Goal: Task Accomplishment & Management: Manage account settings

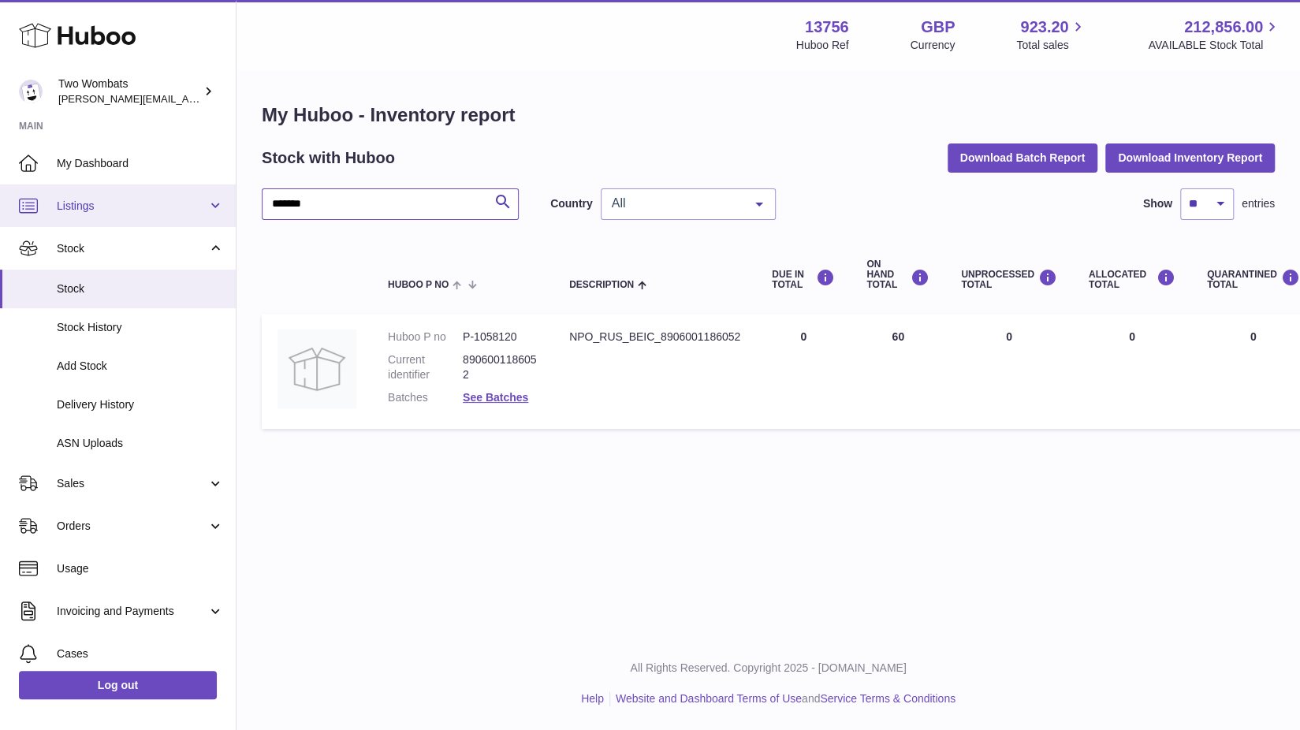
drag, startPoint x: 318, startPoint y: 205, endPoint x: 216, endPoint y: 215, distance: 102.2
click at [216, 215] on div "Huboo Two Wombats philip.carroll@twowombats.com Main My Dashboard Listings Not …" at bounding box center [650, 365] width 1300 height 730
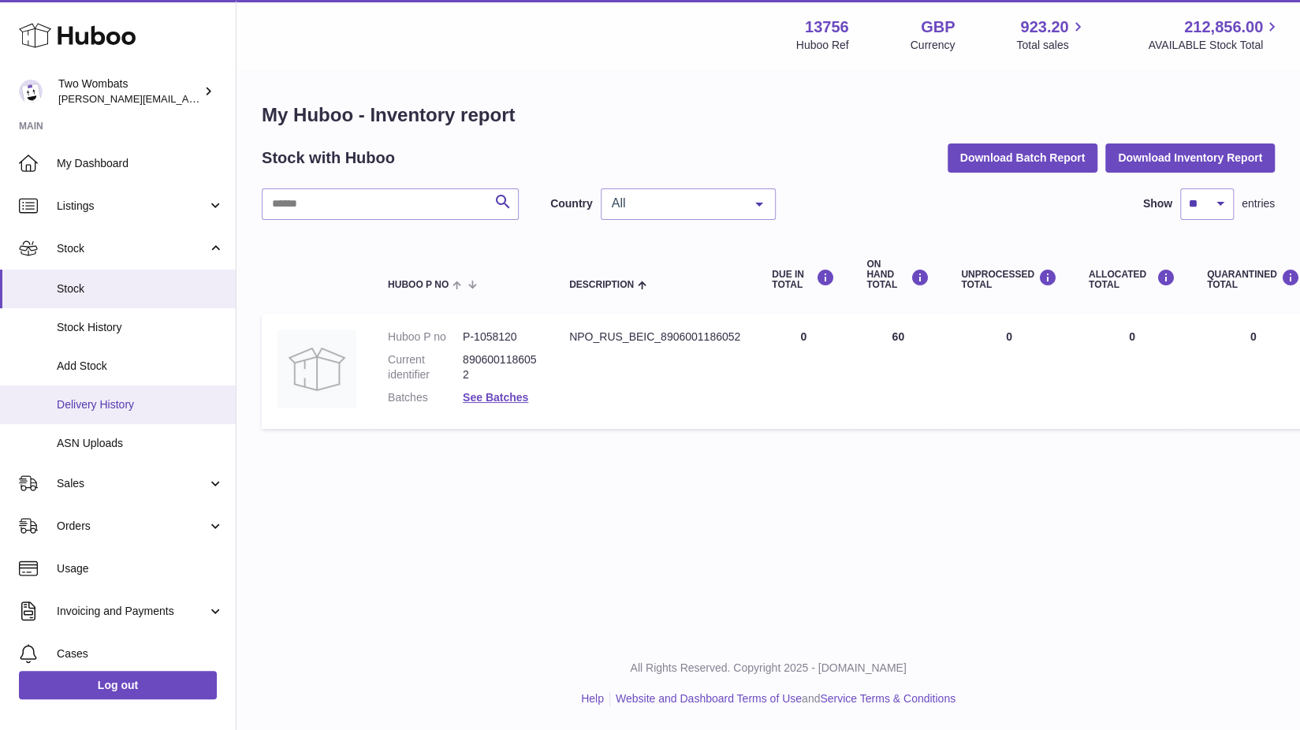
click at [117, 409] on span "Delivery History" at bounding box center [140, 404] width 167 height 15
click at [408, 202] on input "text" at bounding box center [390, 204] width 257 height 32
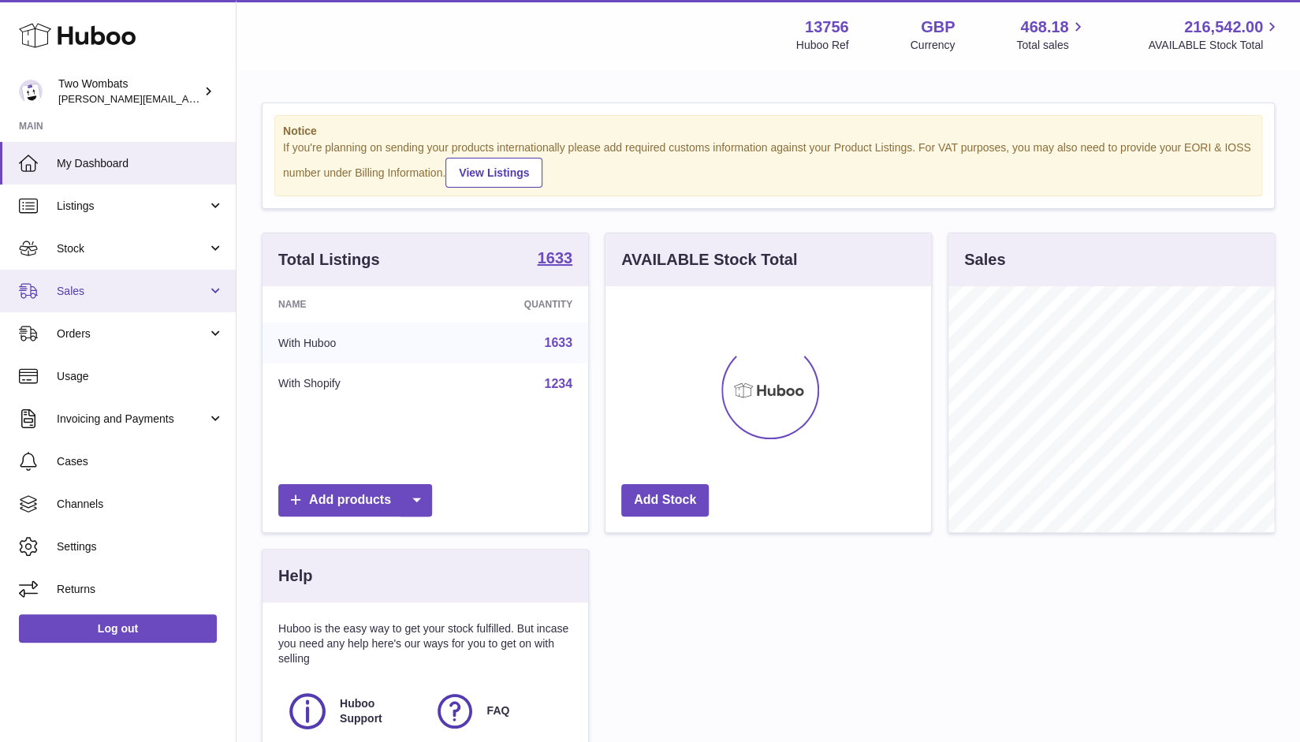
scroll to position [246, 326]
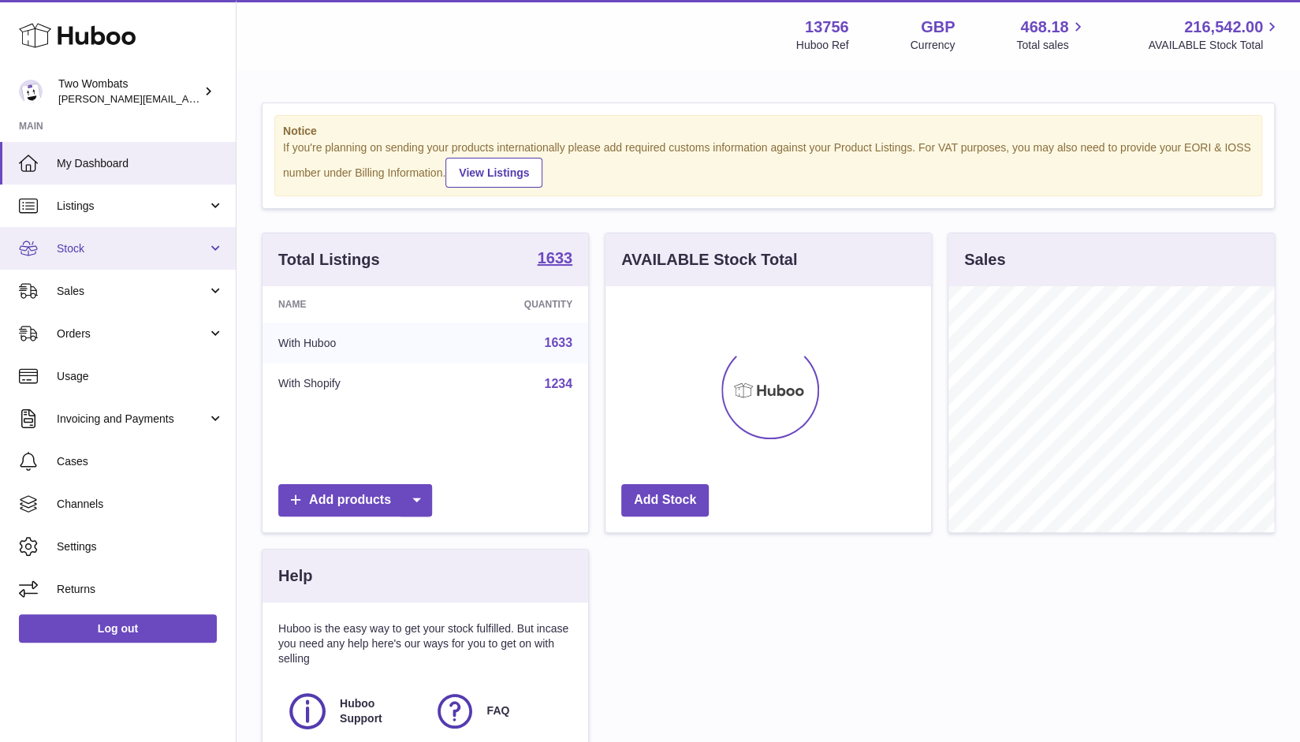
click at [216, 247] on link "Stock" at bounding box center [118, 248] width 236 height 43
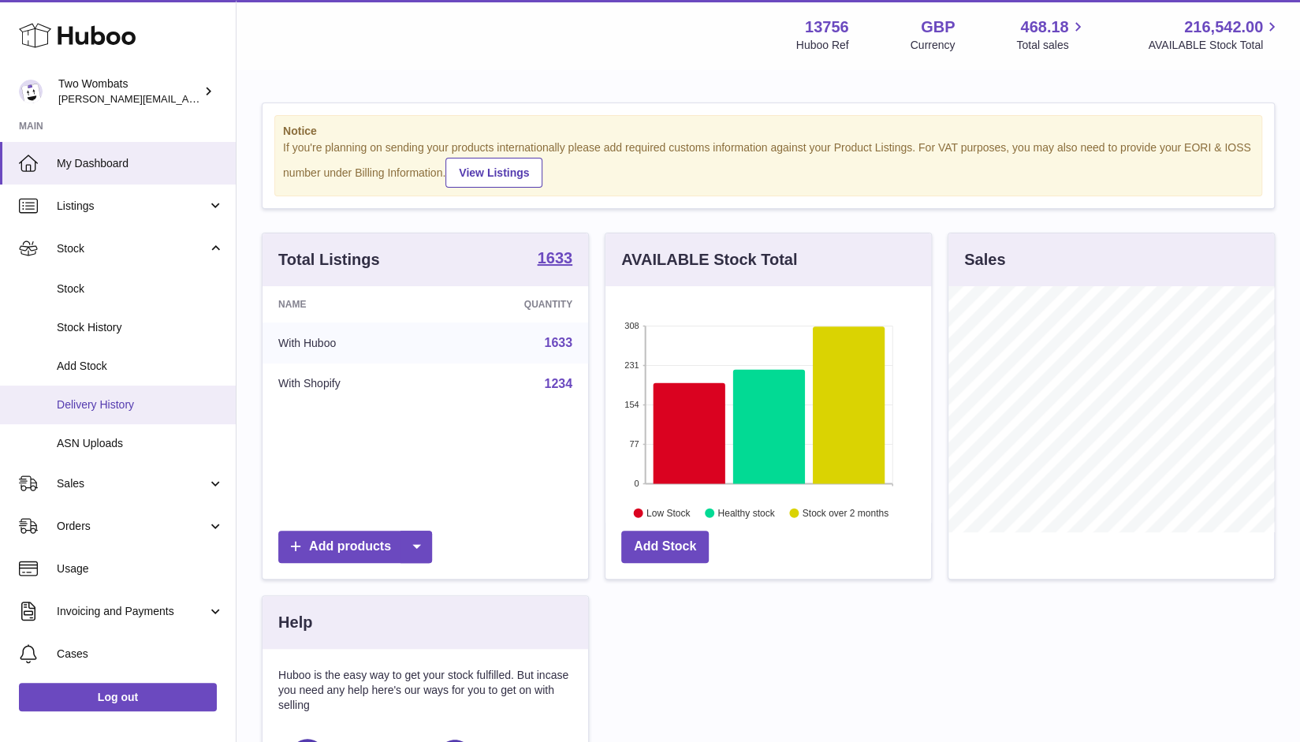
click at [140, 398] on span "Delivery History" at bounding box center [140, 404] width 167 height 15
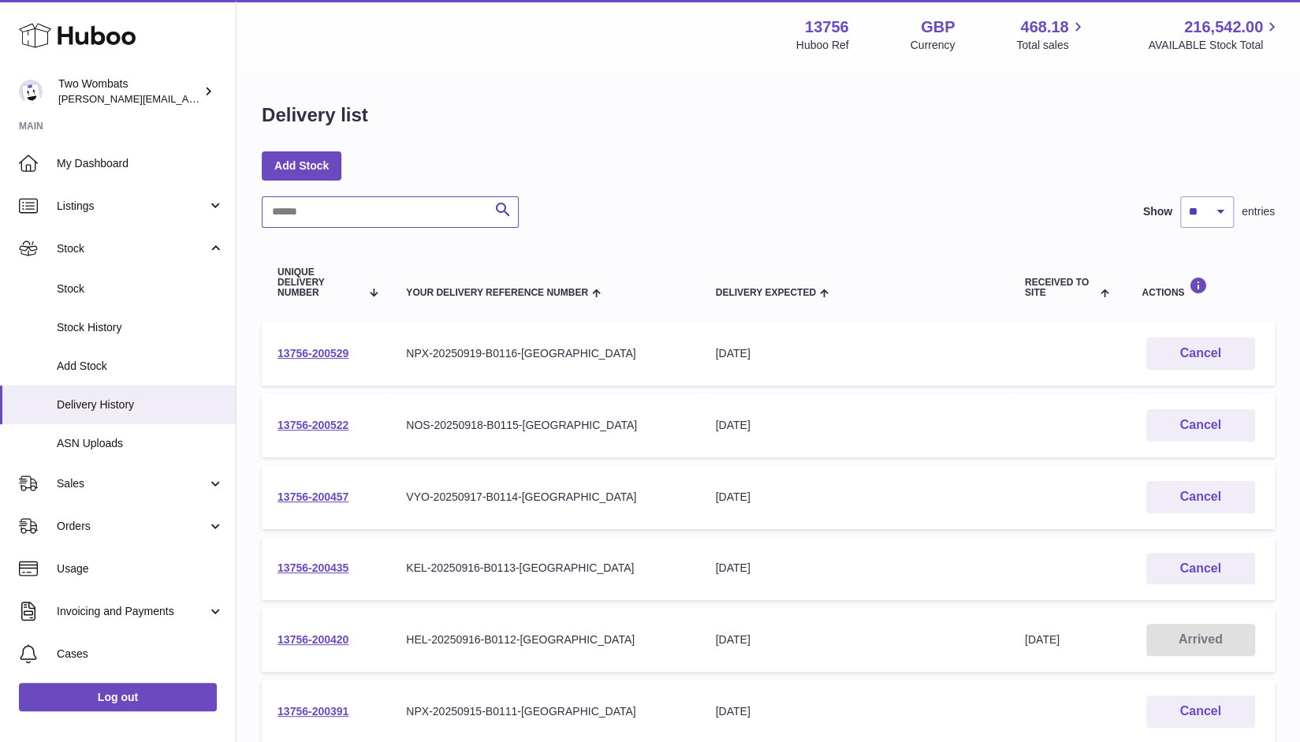
click at [363, 227] on input "text" at bounding box center [390, 212] width 257 height 32
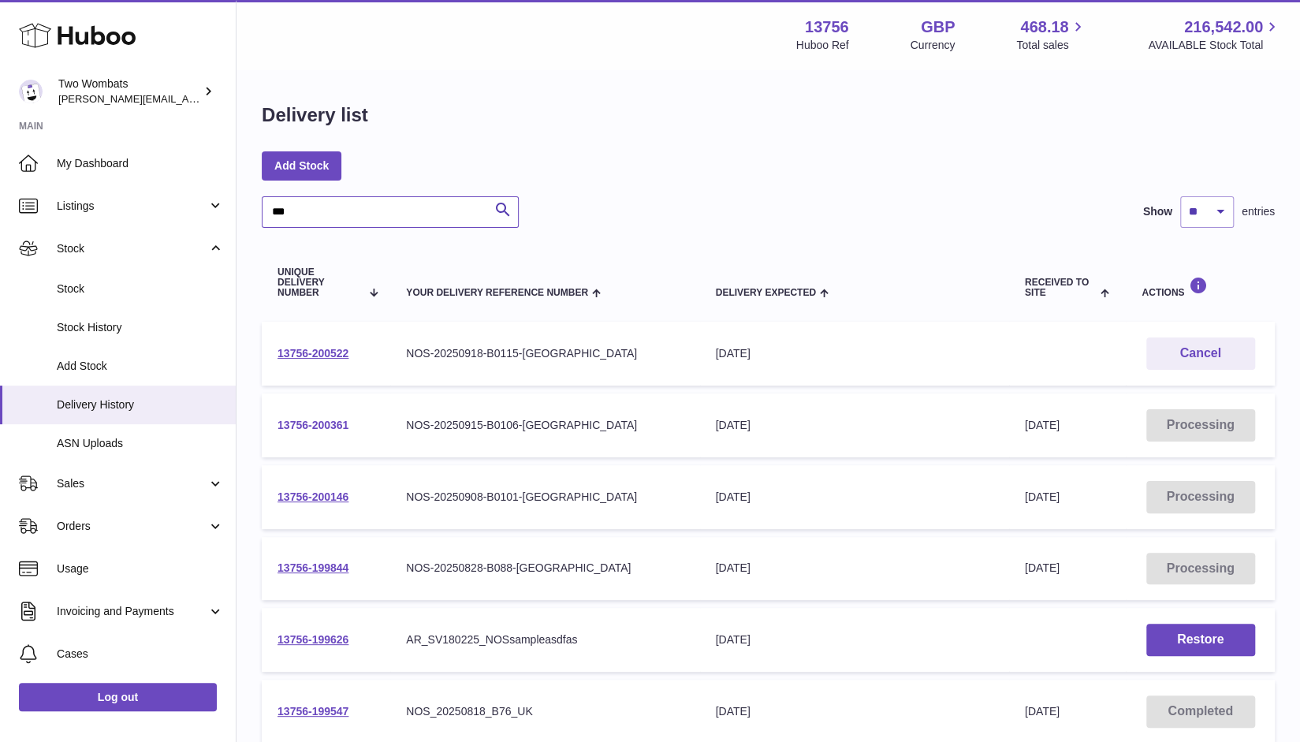
type input "***"
click at [315, 420] on link "13756-200361" at bounding box center [312, 425] width 71 height 13
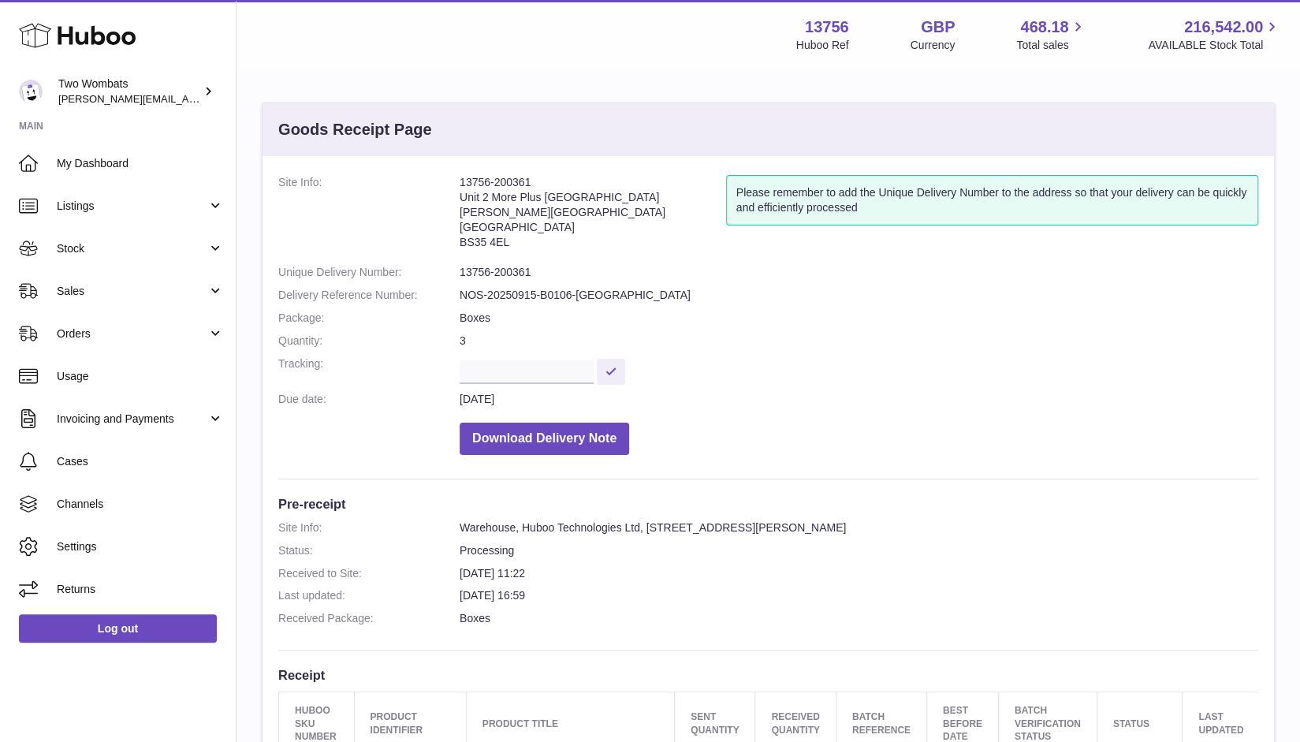
click at [807, 452] on dd "Download Delivery Note" at bounding box center [858, 435] width 798 height 40
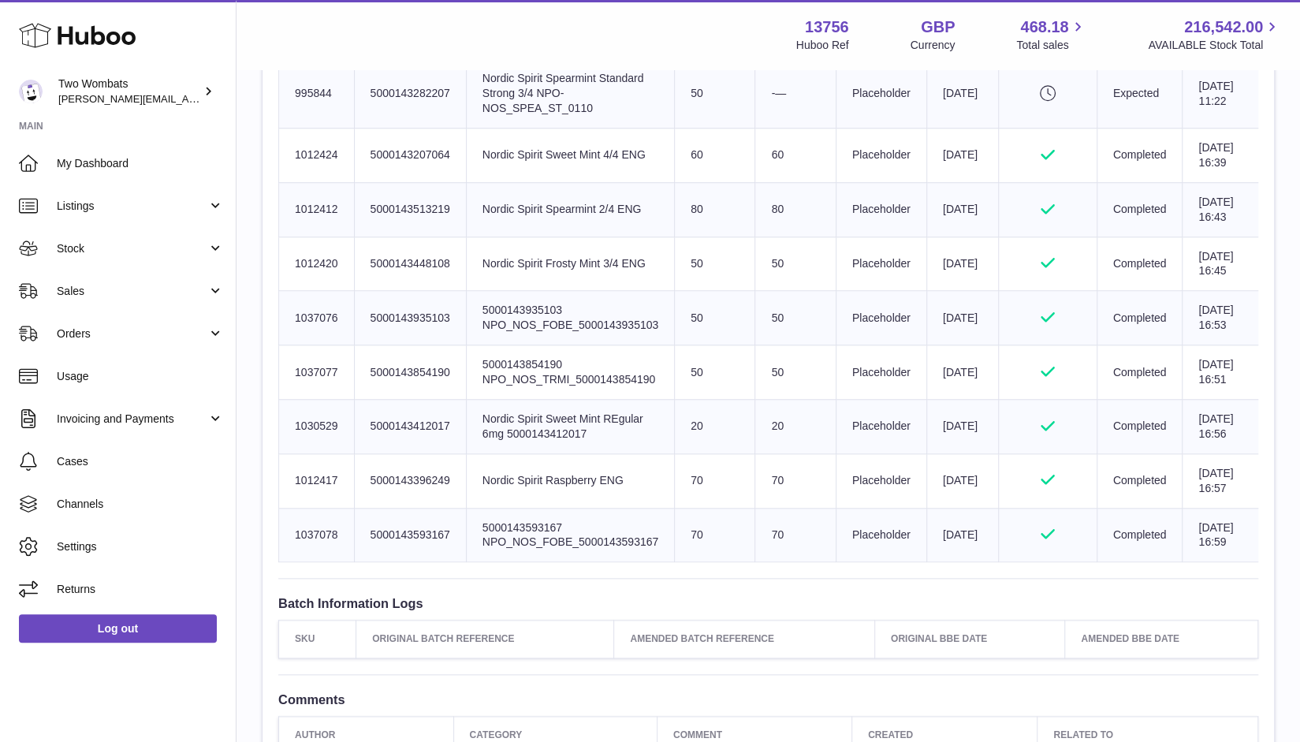
scroll to position [847, 0]
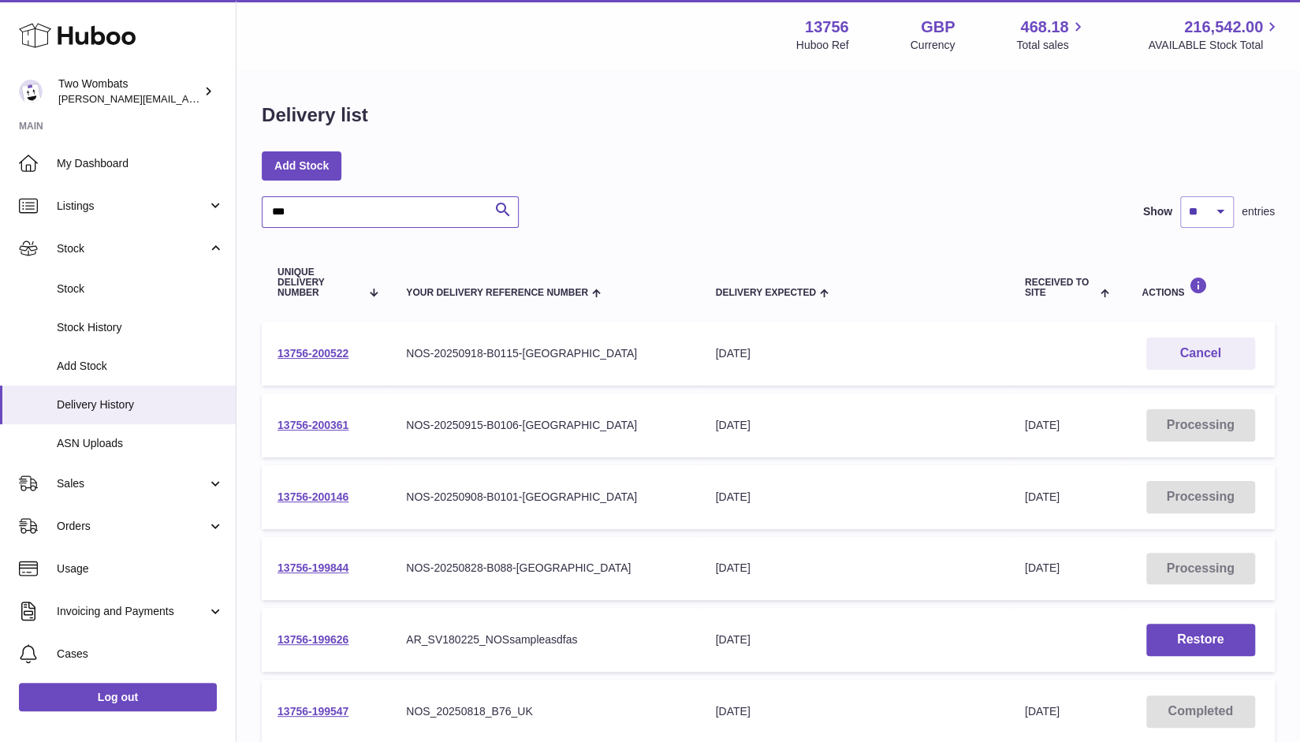
click at [371, 215] on input "***" at bounding box center [390, 212] width 257 height 32
click at [338, 348] on link "13756-200522" at bounding box center [312, 353] width 71 height 13
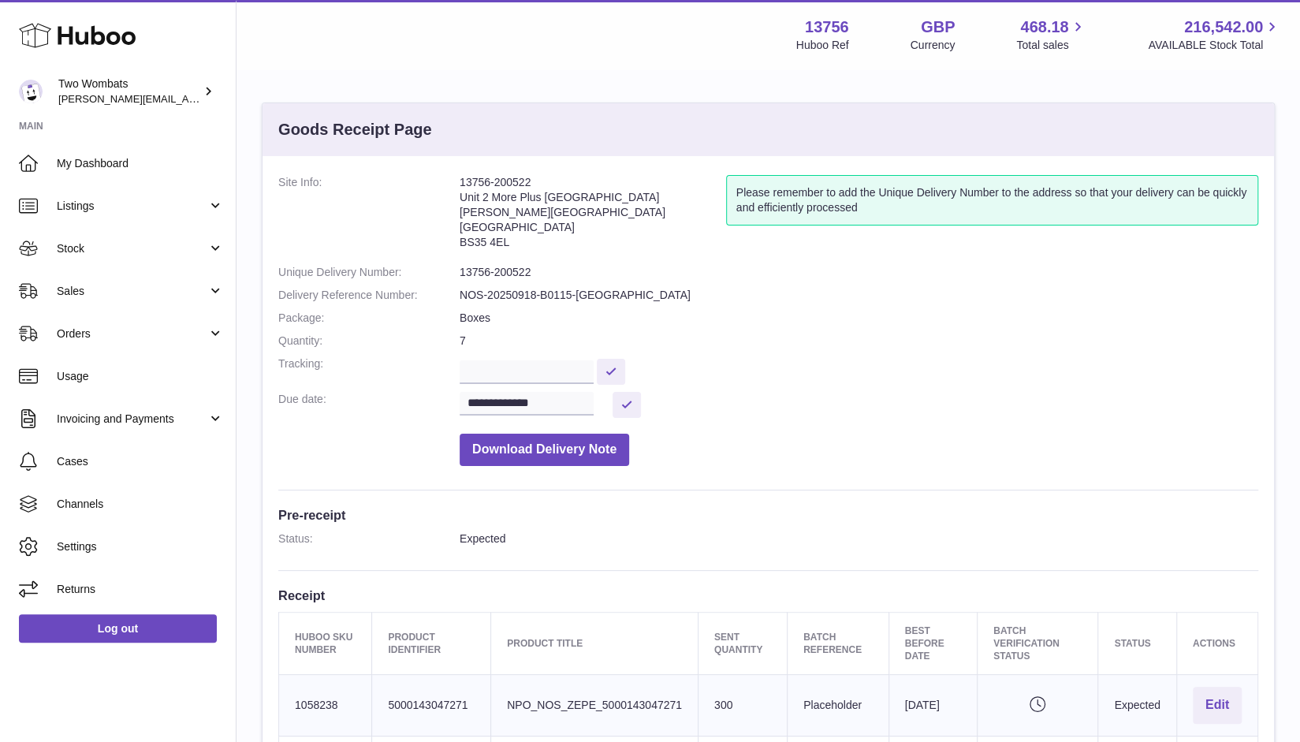
click at [842, 463] on dd "Download Delivery Note" at bounding box center [858, 446] width 798 height 40
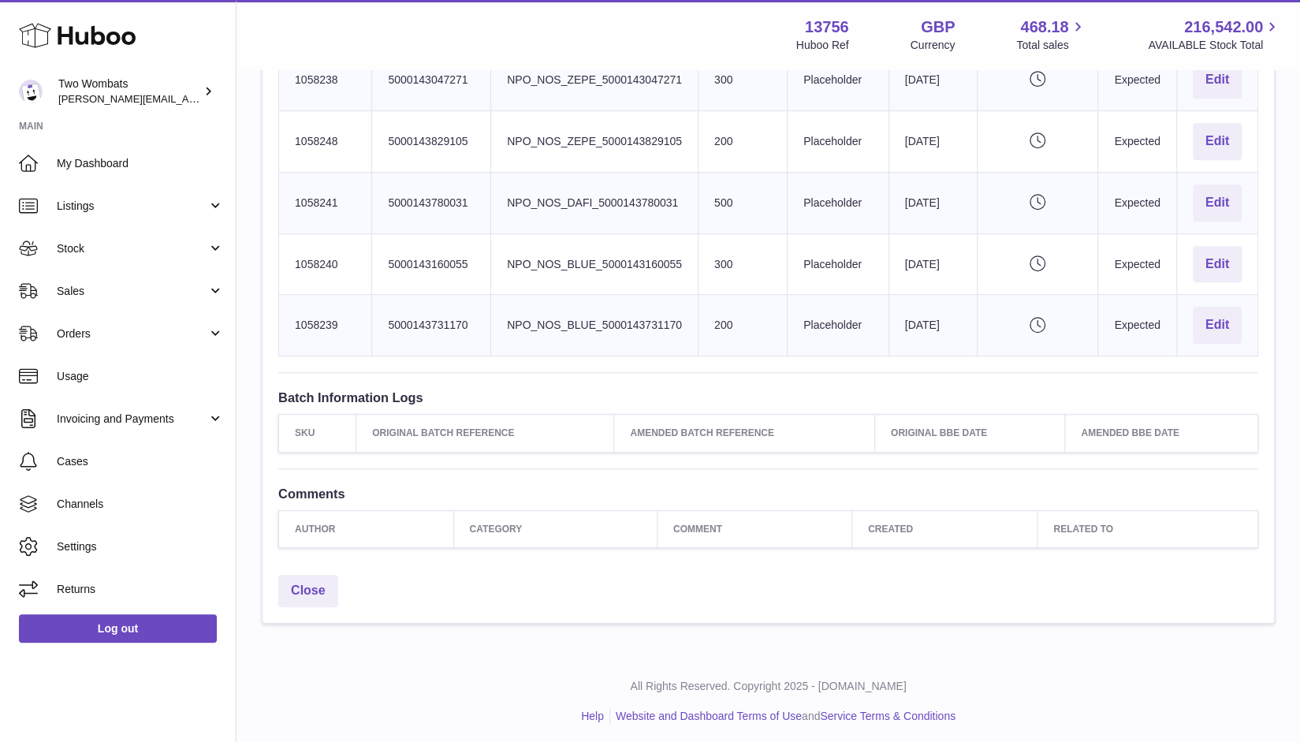
scroll to position [481, 0]
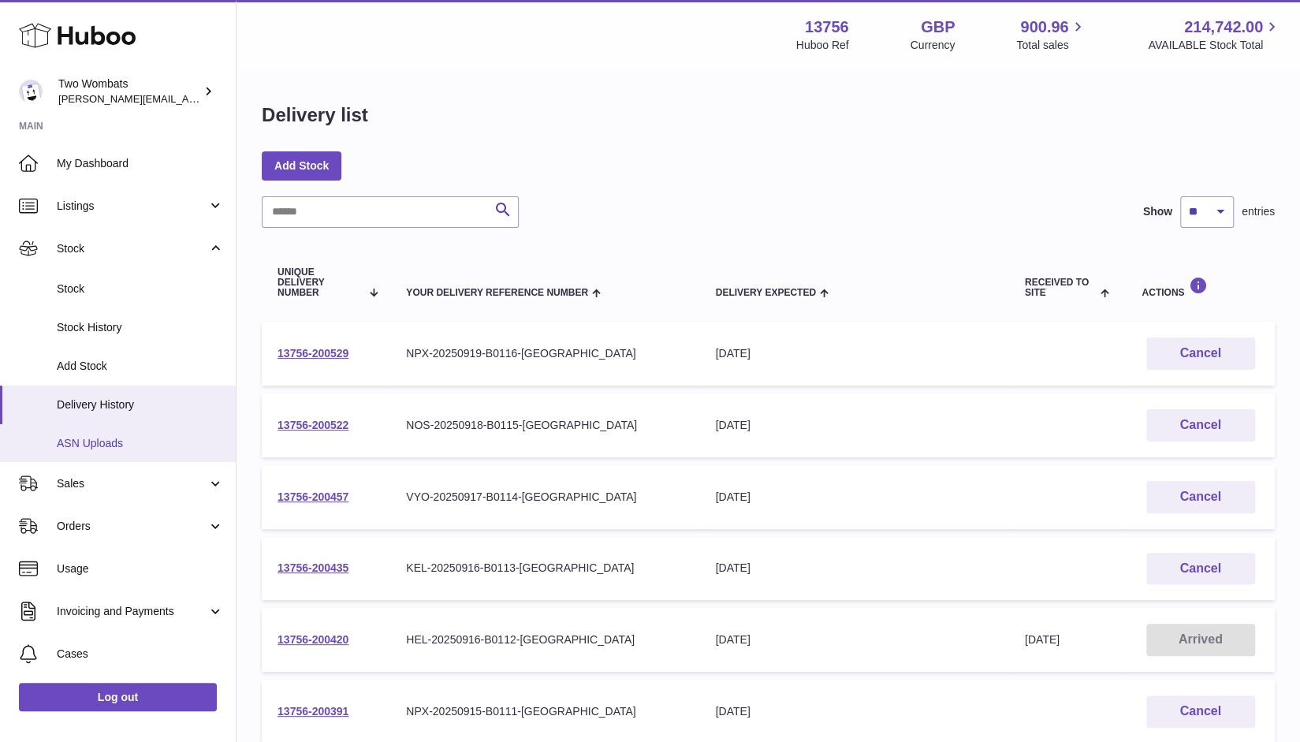
click at [126, 450] on span "ASN Uploads" at bounding box center [140, 443] width 167 height 15
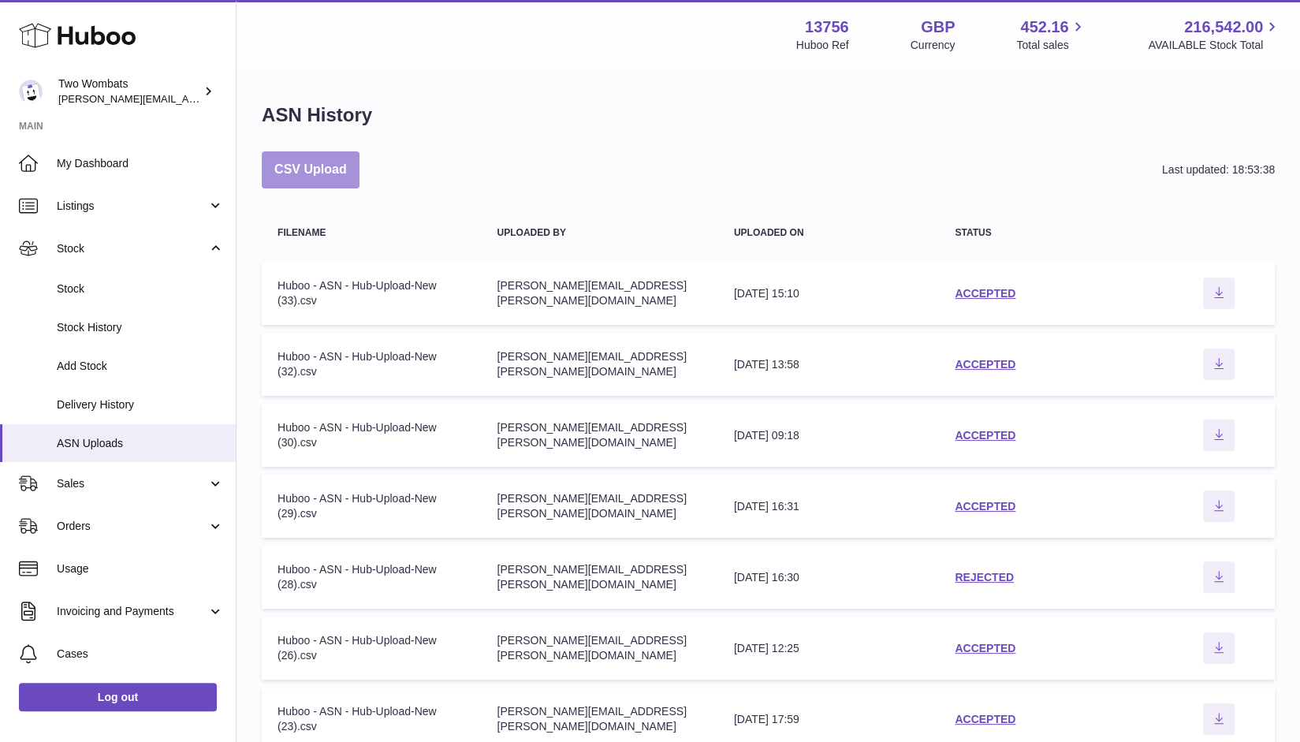
click at [329, 163] on button "CSV Upload" at bounding box center [311, 169] width 98 height 37
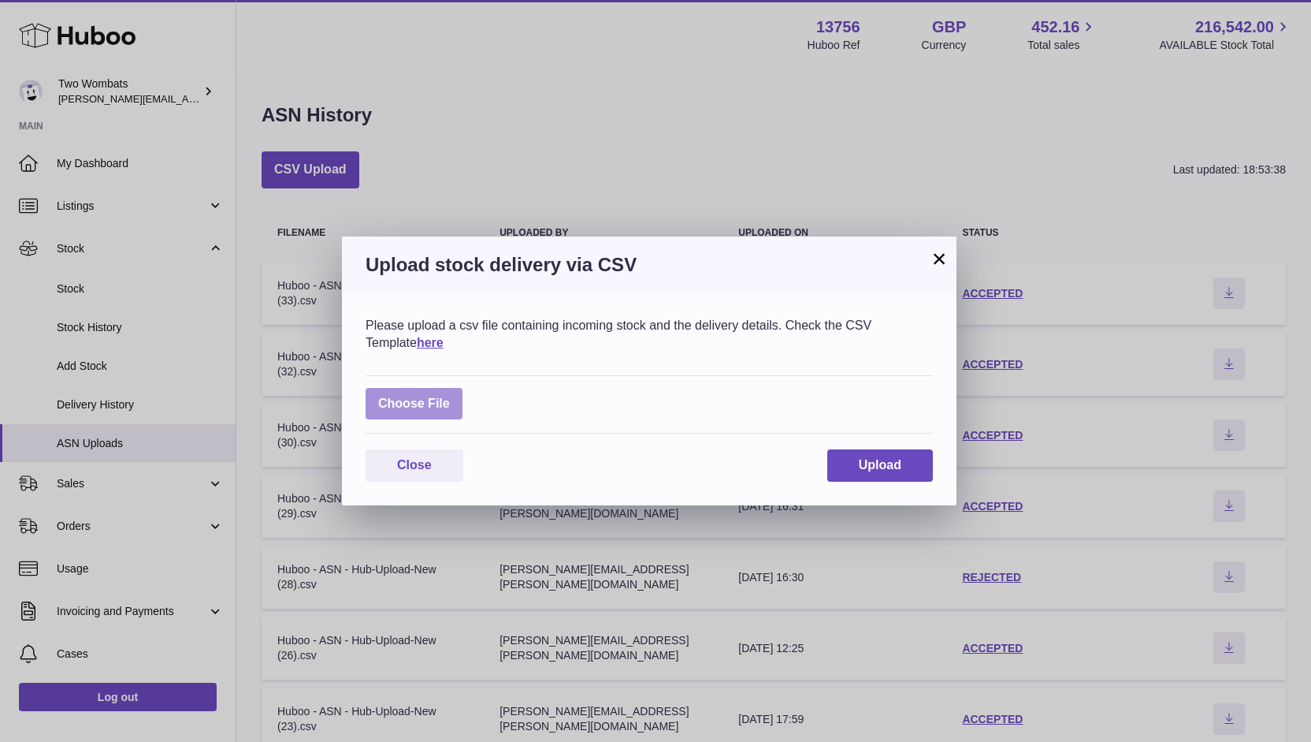
click at [430, 393] on label at bounding box center [414, 404] width 97 height 32
click at [450, 396] on input "file" at bounding box center [450, 396] width 1 height 1
type input "**********"
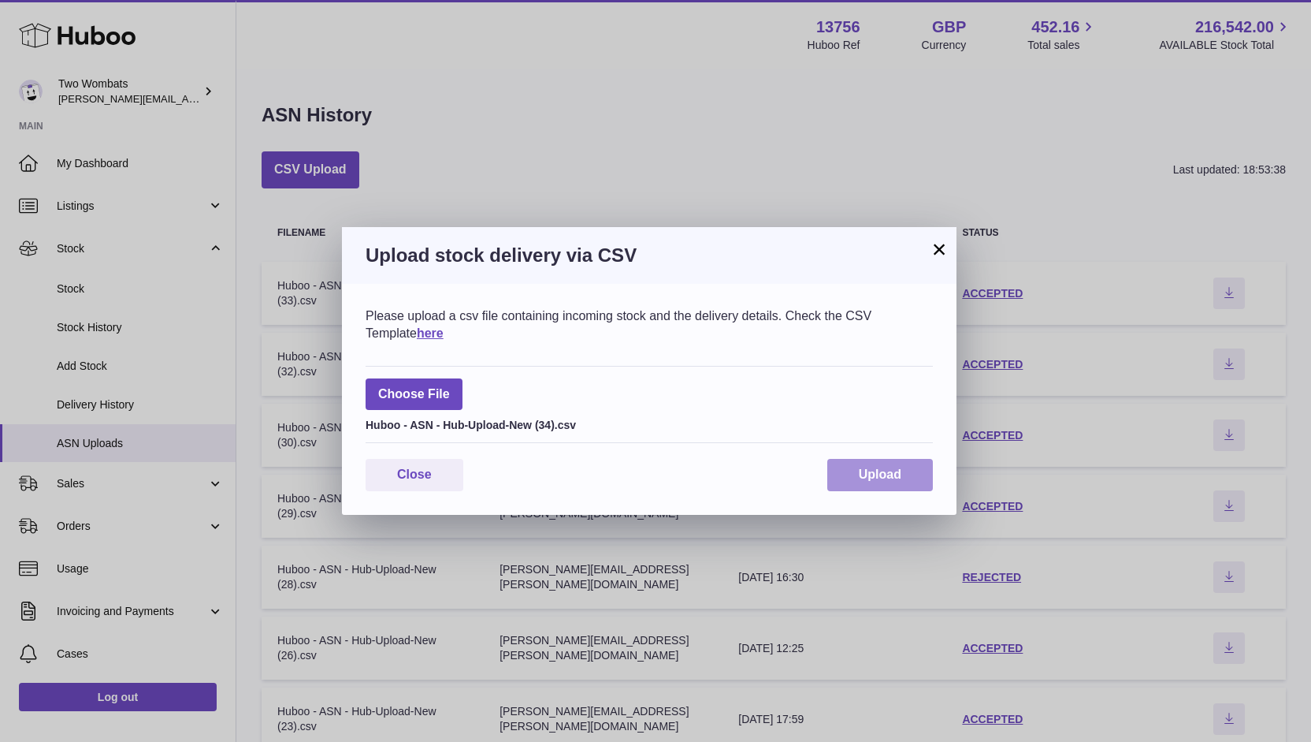
click at [877, 478] on span "Upload" at bounding box center [880, 473] width 43 height 13
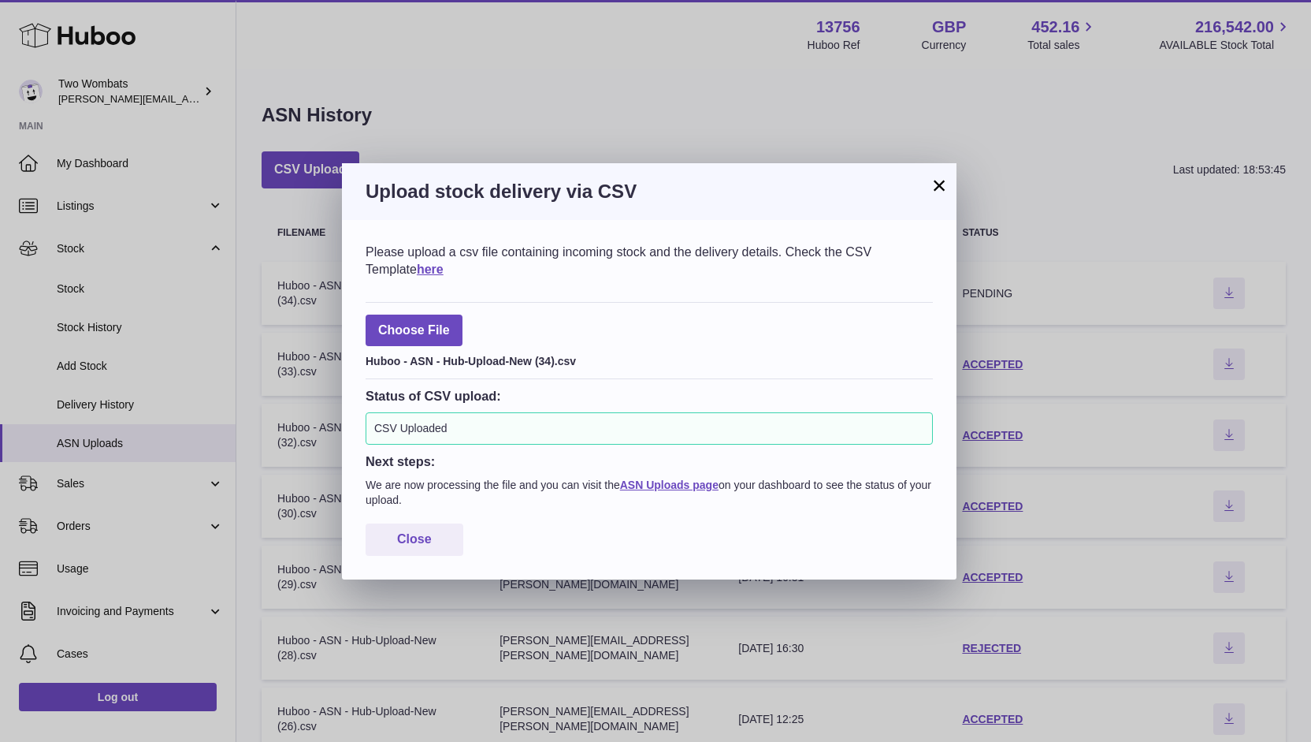
click at [132, 406] on div "× Upload stock delivery via CSV Please upload a csv file containing incoming st…" at bounding box center [655, 371] width 1311 height 742
click at [439, 545] on button "Close" at bounding box center [415, 539] width 98 height 32
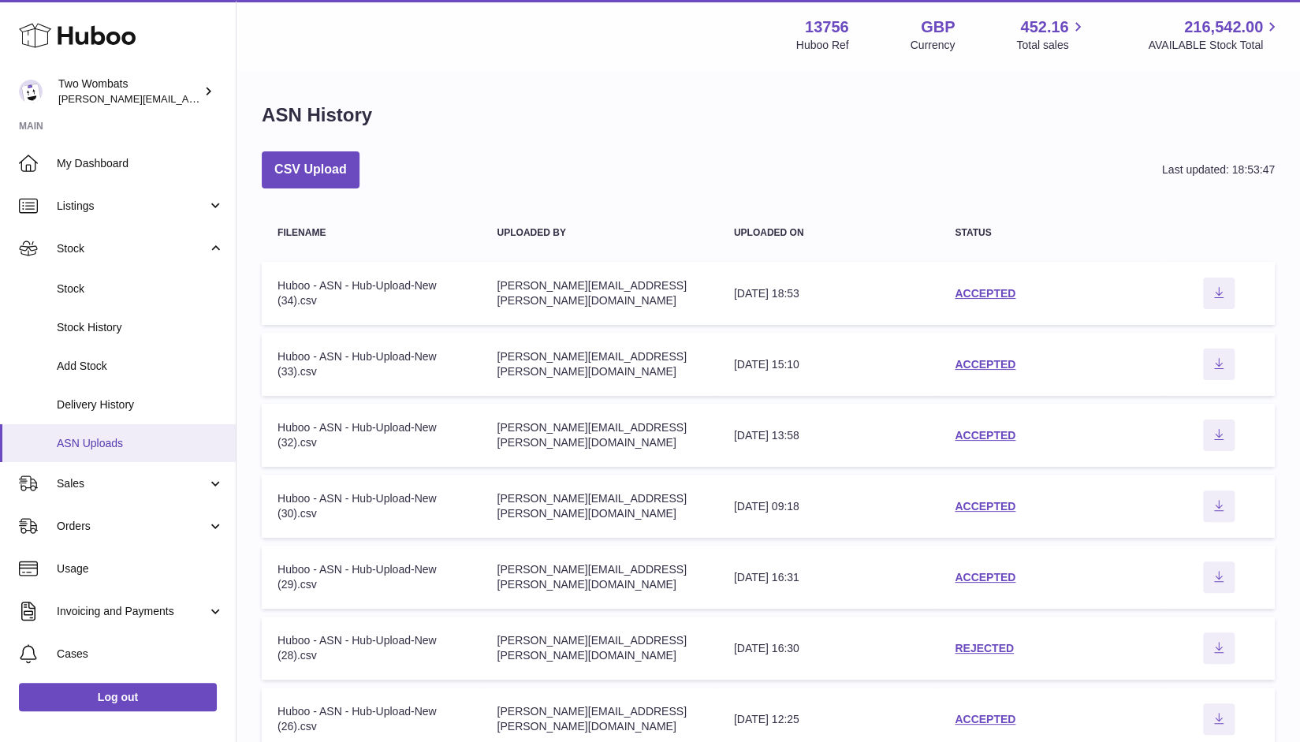
click at [125, 426] on link "ASN Uploads" at bounding box center [118, 443] width 236 height 39
click at [130, 408] on span "Delivery History" at bounding box center [140, 404] width 167 height 15
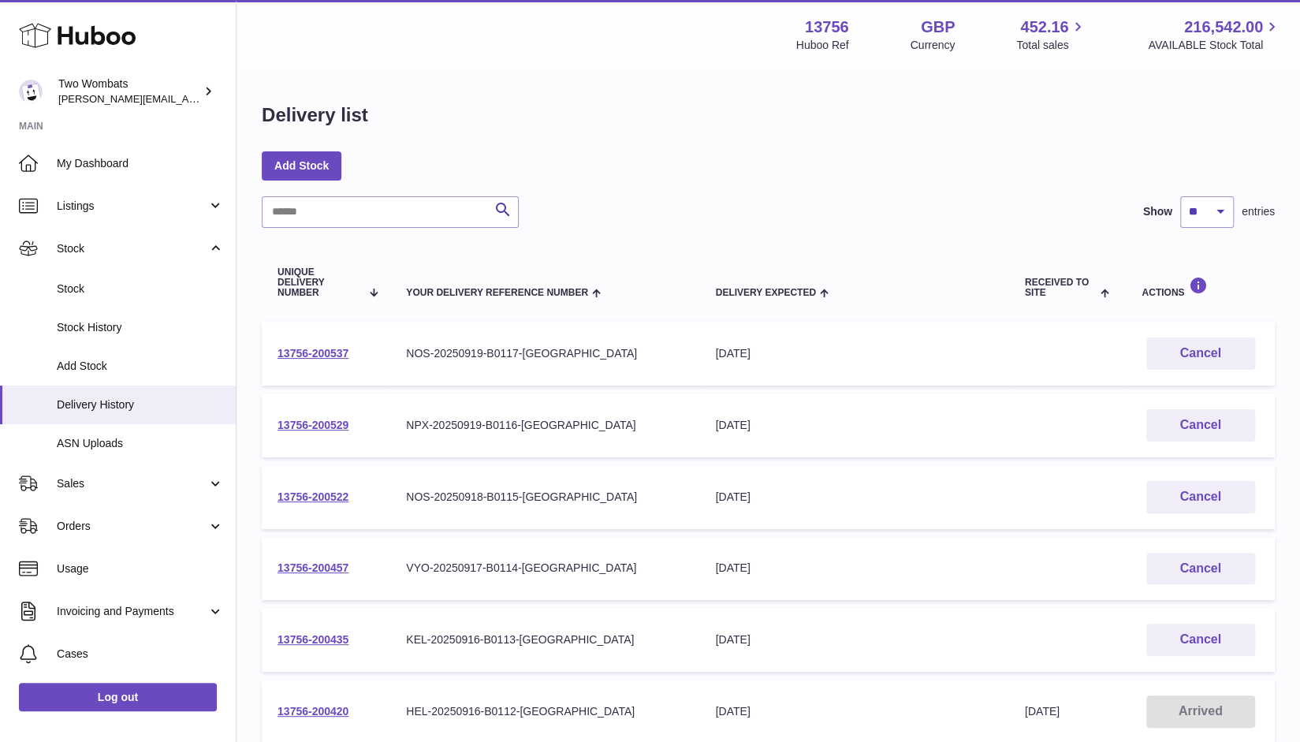
click at [331, 361] on td "13756-200537" at bounding box center [326, 354] width 128 height 64
click at [331, 351] on link "13756-200537" at bounding box center [312, 353] width 71 height 13
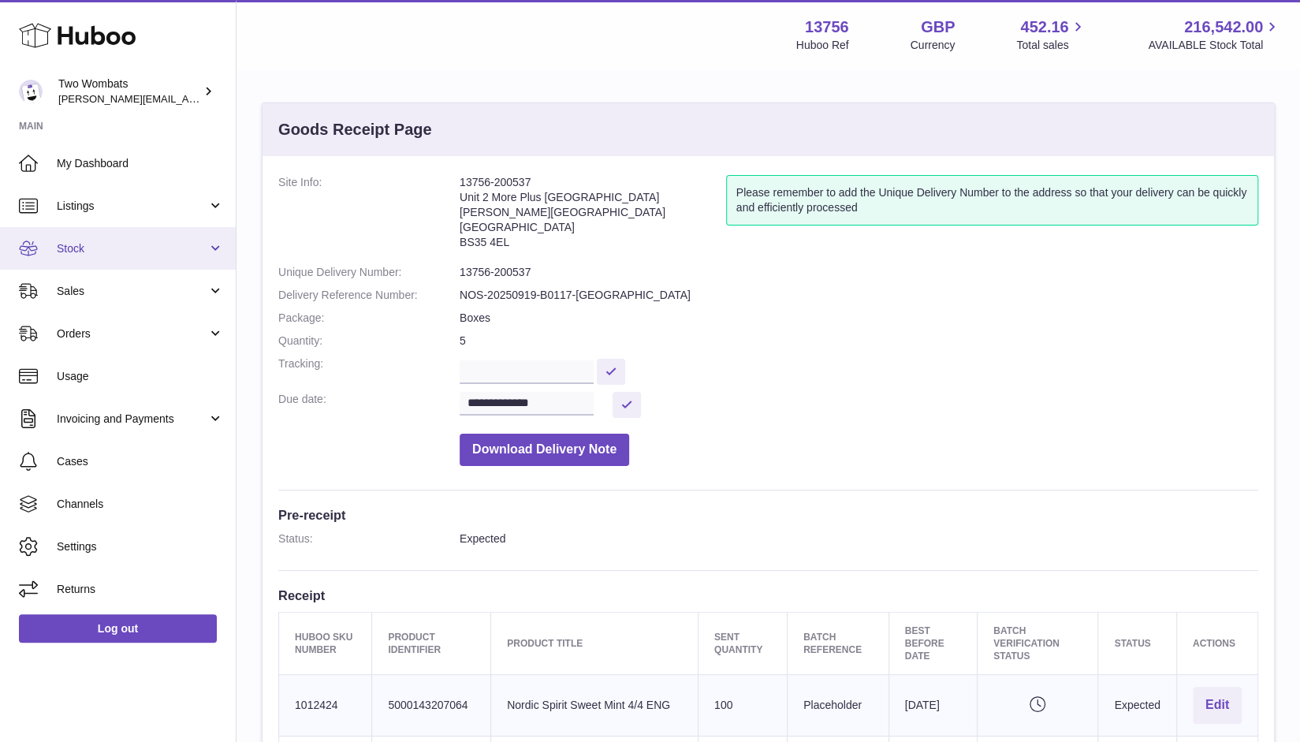
click at [221, 247] on link "Stock" at bounding box center [118, 248] width 236 height 43
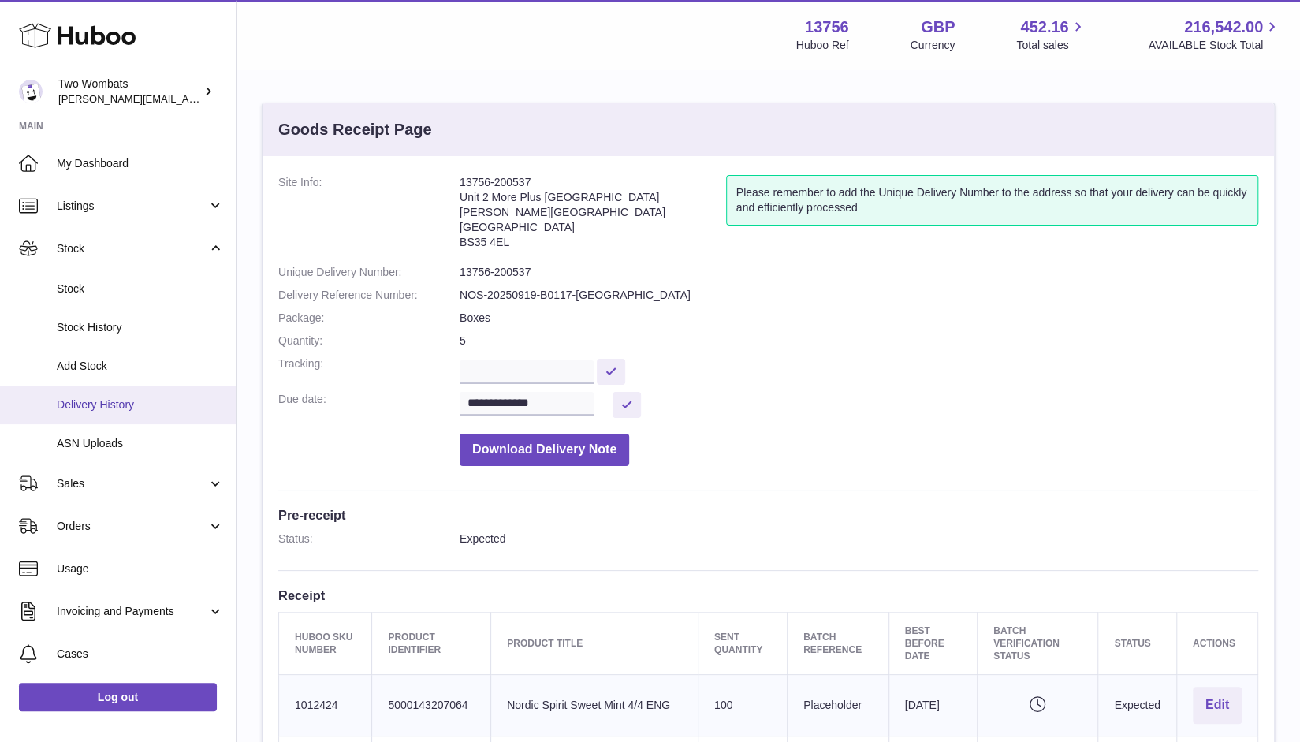
click at [140, 406] on span "Delivery History" at bounding box center [140, 404] width 167 height 15
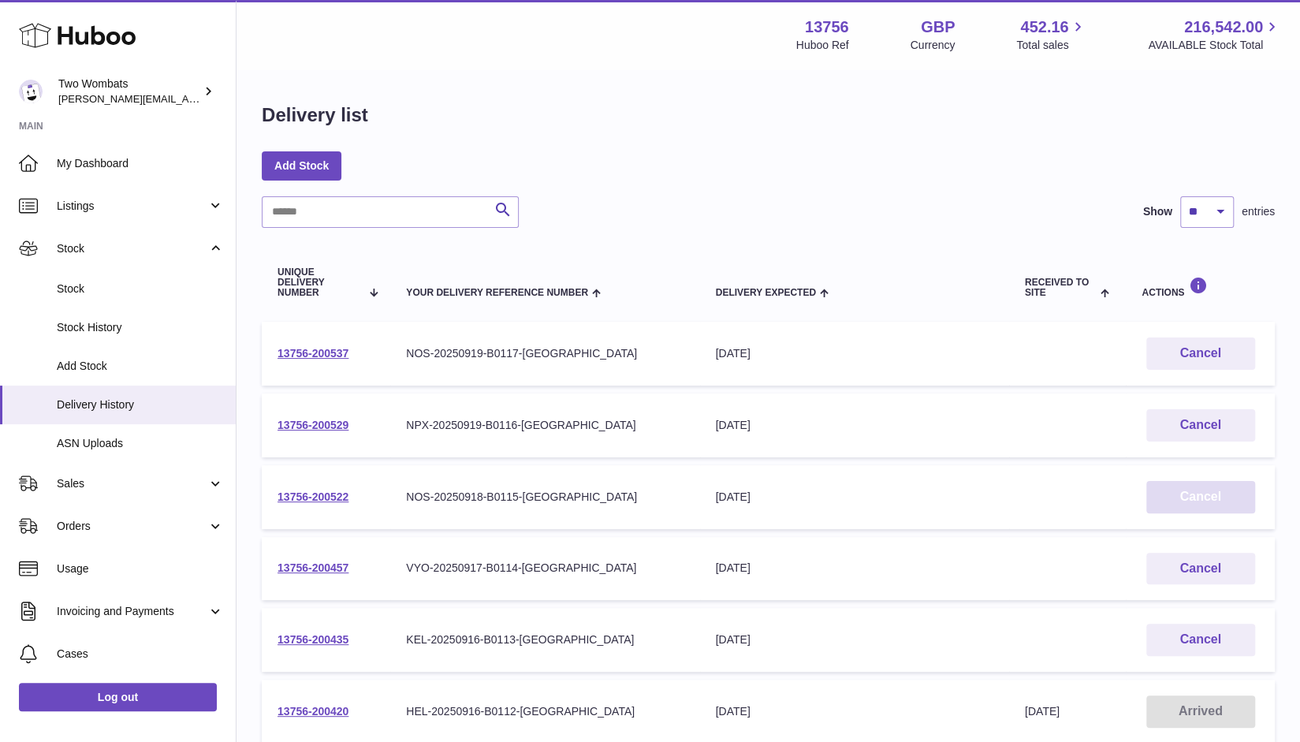
click at [1211, 495] on button "Cancel" at bounding box center [1200, 497] width 109 height 32
click at [327, 349] on link "13756-200537" at bounding box center [312, 353] width 71 height 13
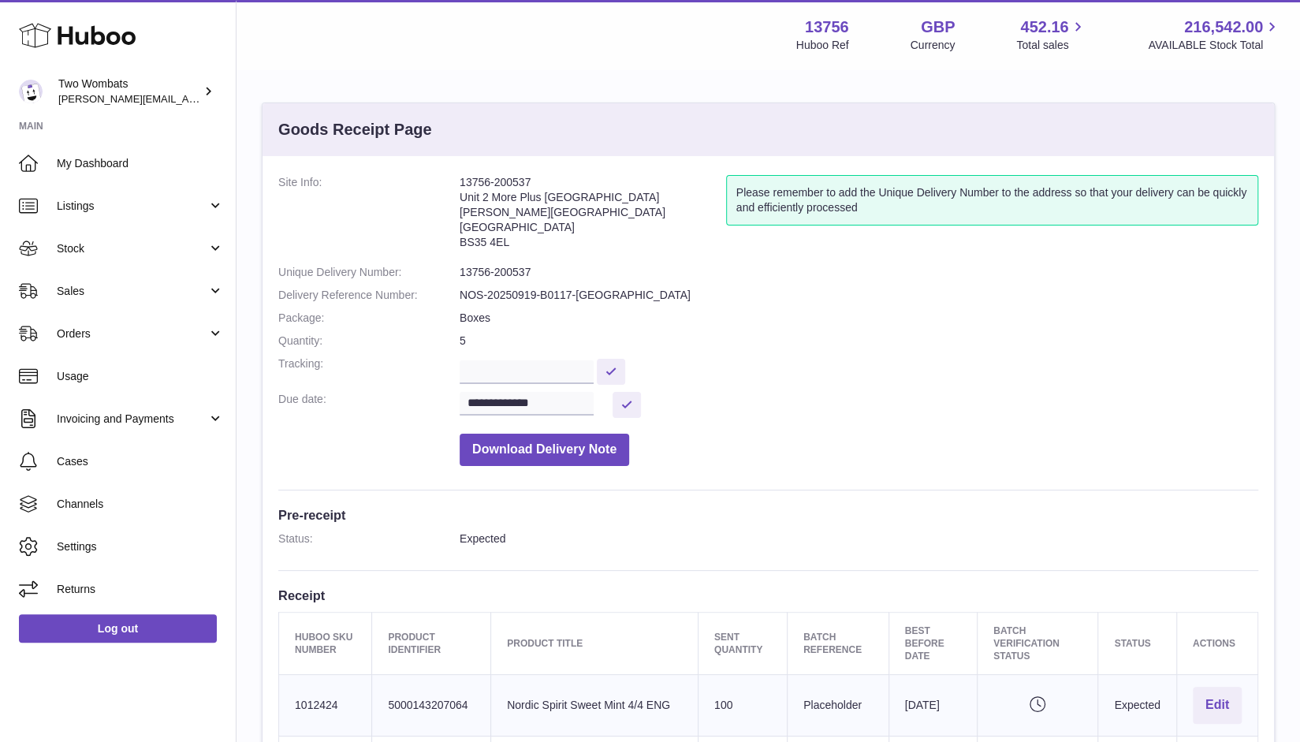
scroll to position [16, 0]
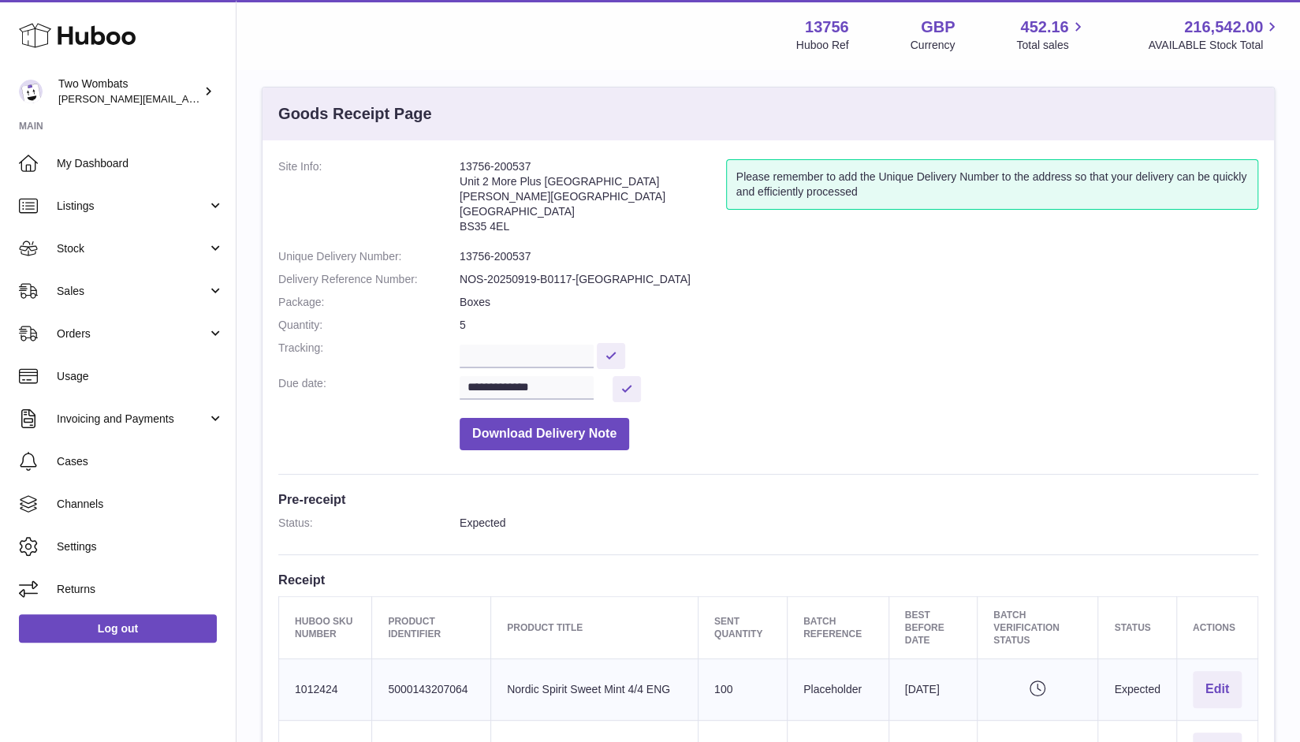
drag, startPoint x: 509, startPoint y: 228, endPoint x: 454, endPoint y: 169, distance: 80.3
click at [454, 169] on dl "**********" at bounding box center [768, 308] width 980 height 299
copy dl "13756-200537 Unit 2 More [GEOGRAPHIC_DATA][STREET_ADDRESS][PERSON_NAME]"
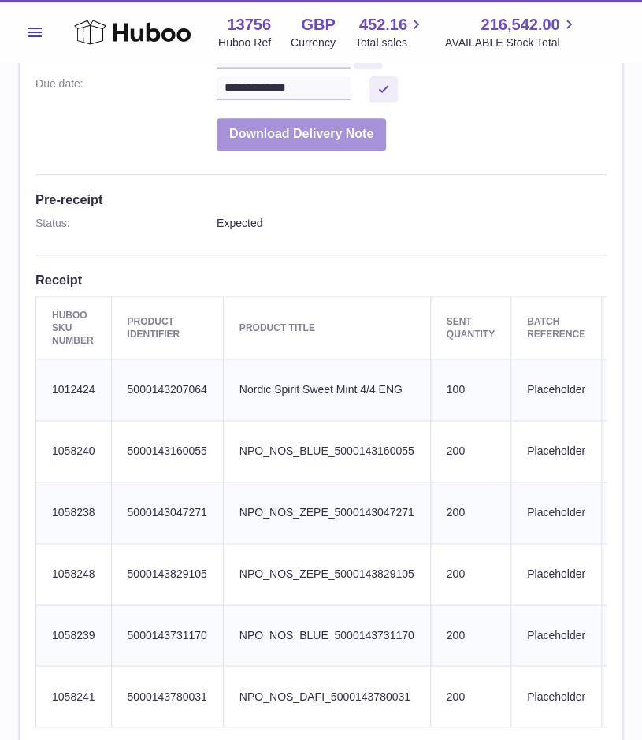
scroll to position [0, 0]
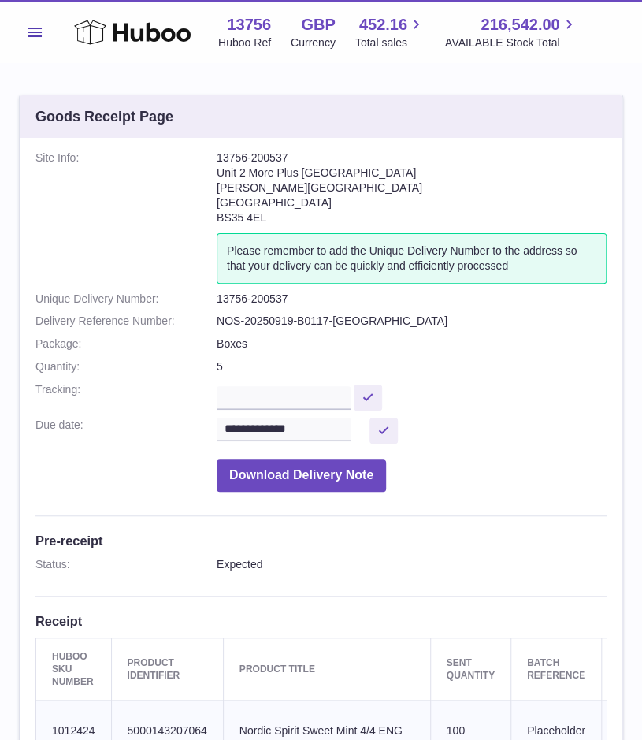
click at [273, 218] on address "13756-200537 Unit 2 More [GEOGRAPHIC_DATA][STREET_ADDRESS][PERSON_NAME]" at bounding box center [412, 192] width 390 height 82
drag, startPoint x: 262, startPoint y: 214, endPoint x: 219, endPoint y: 163, distance: 66.0
click at [219, 163] on address "13756-200537 Unit 2 More [GEOGRAPHIC_DATA][STREET_ADDRESS][PERSON_NAME]" at bounding box center [412, 192] width 390 height 82
click at [381, 197] on address "13756-200537 Unit 2 More [GEOGRAPHIC_DATA][STREET_ADDRESS][PERSON_NAME]" at bounding box center [412, 192] width 390 height 82
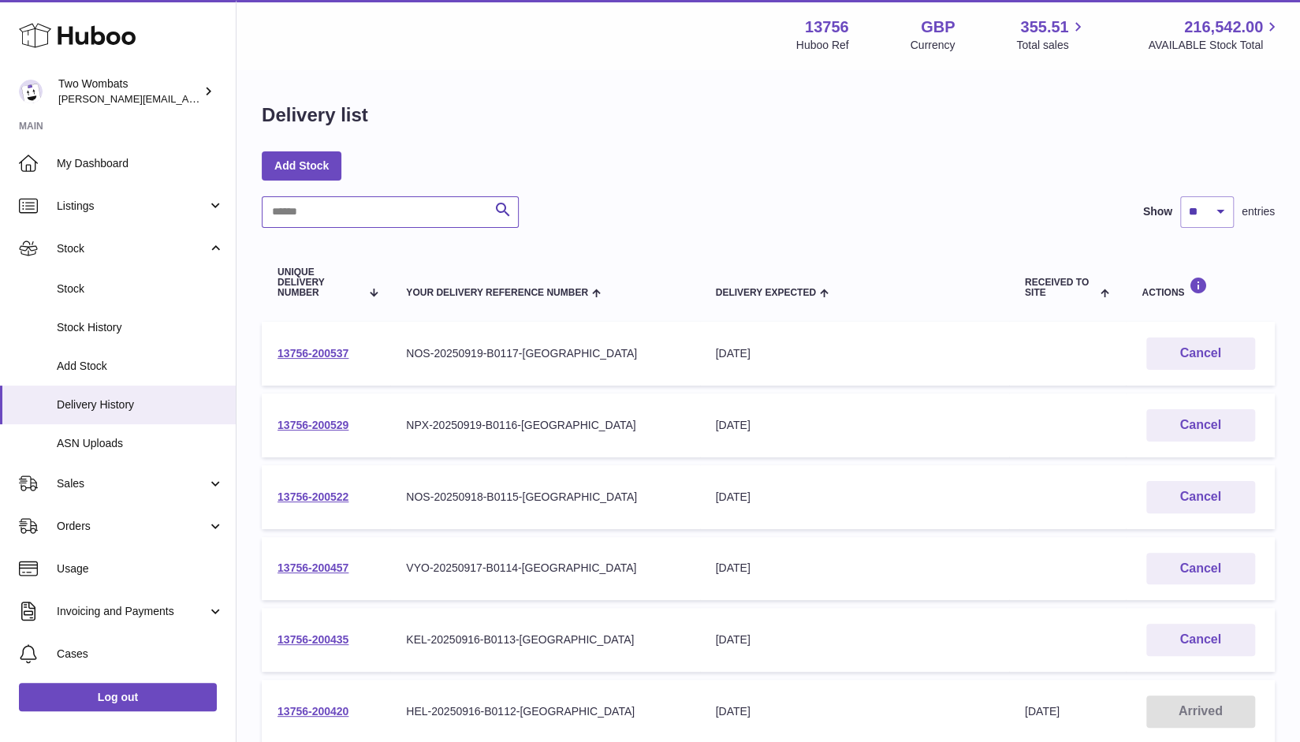
click at [363, 202] on input "text" at bounding box center [390, 212] width 257 height 32
paste input "**********"
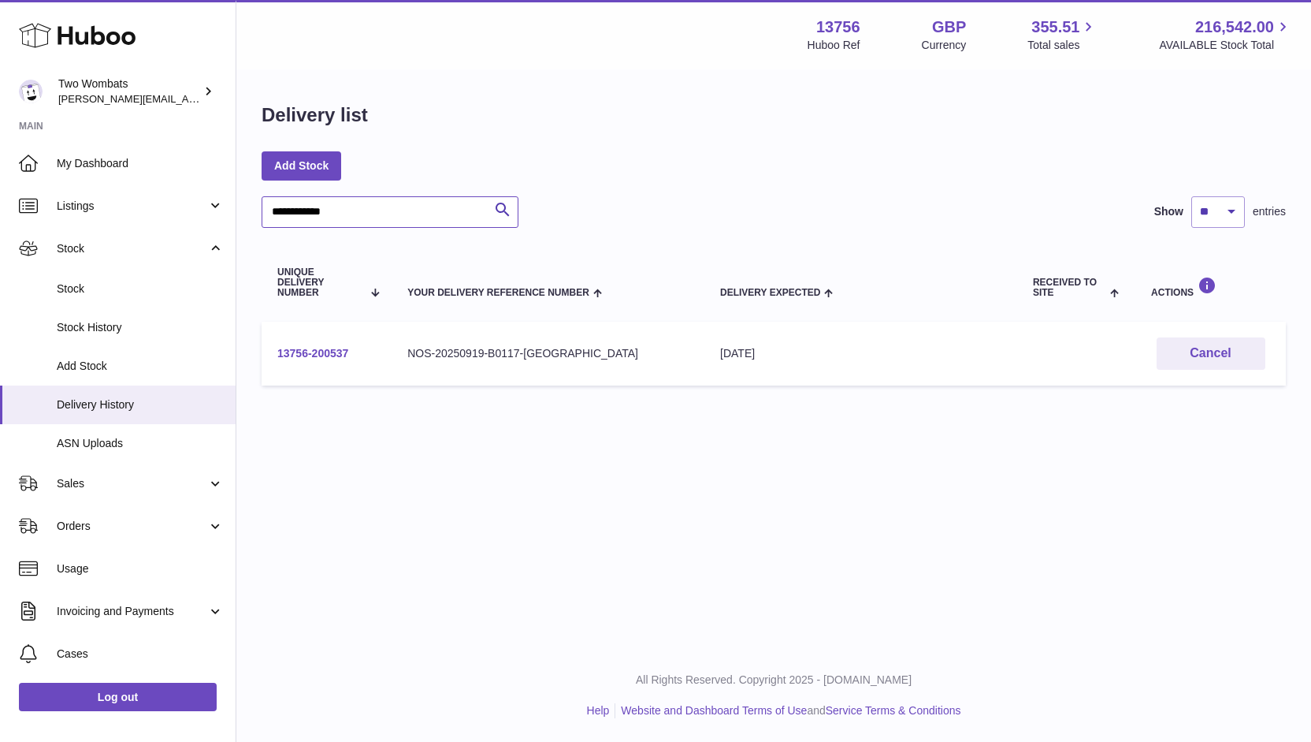
type input "**********"
click at [314, 349] on link "13756-200537" at bounding box center [312, 353] width 71 height 13
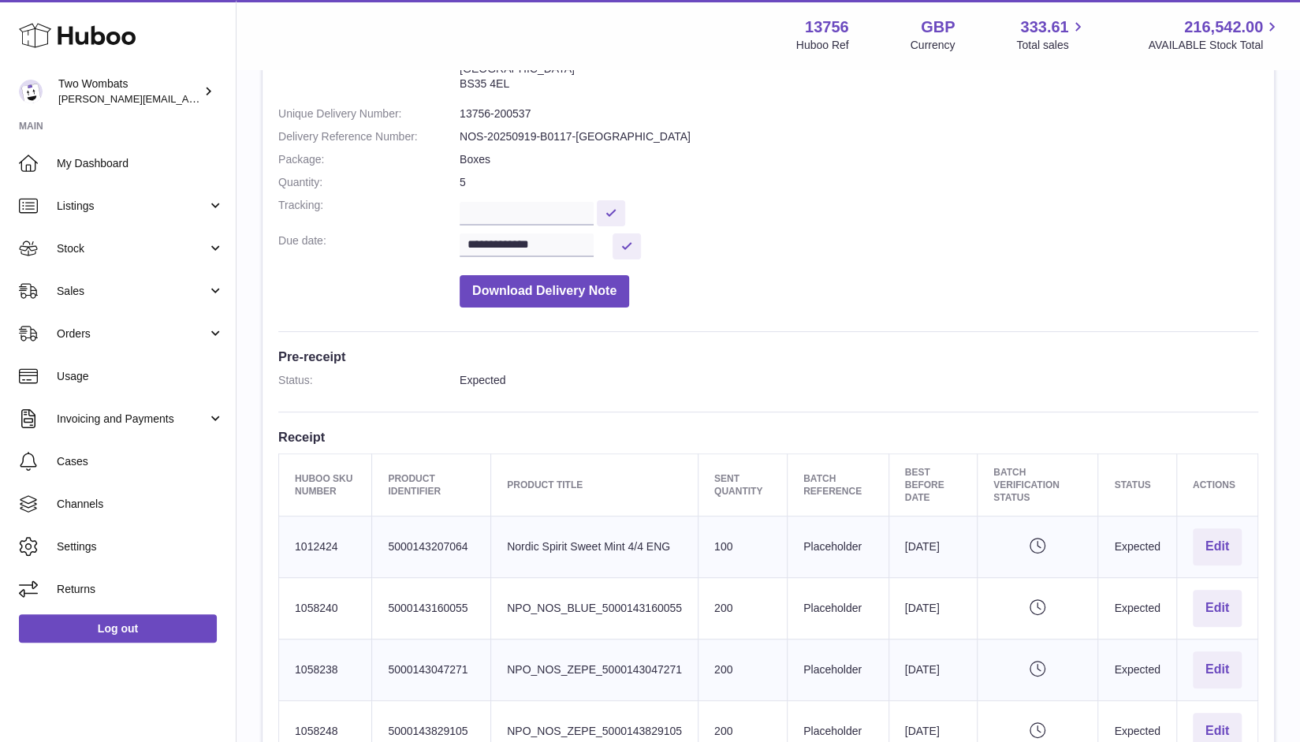
scroll to position [63, 0]
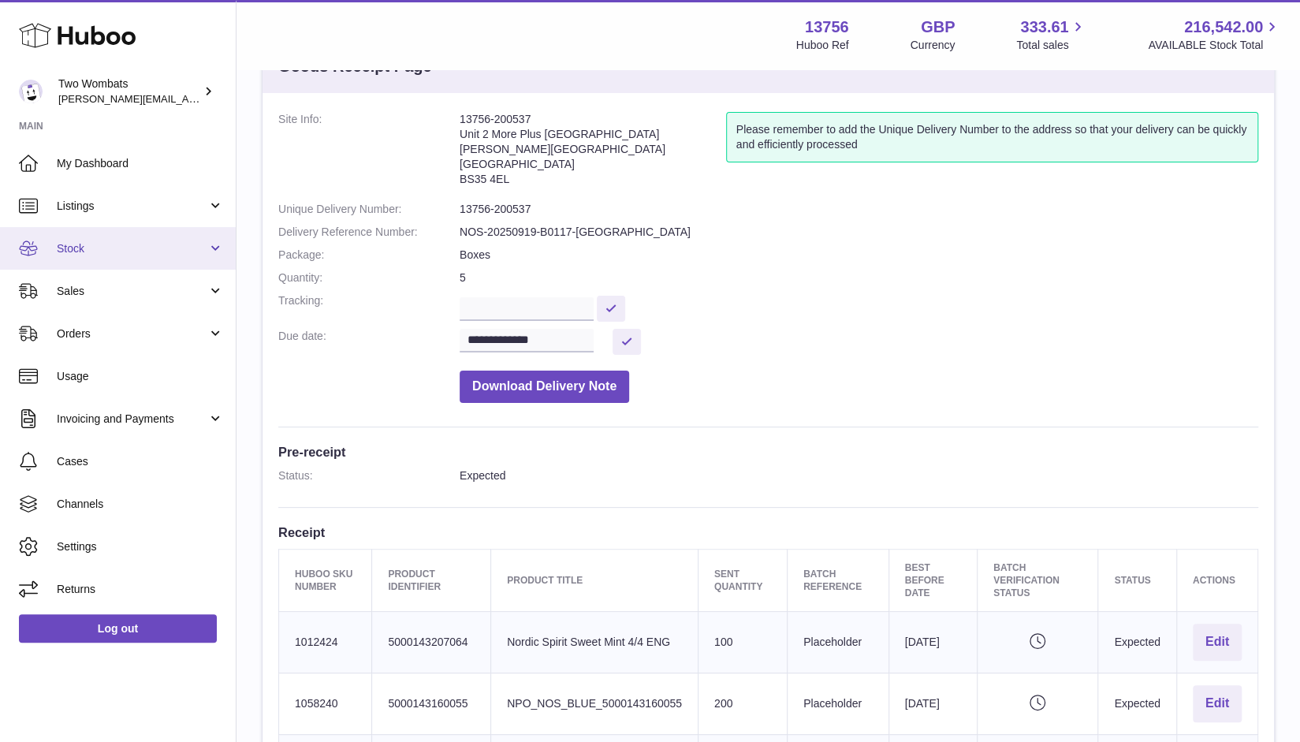
click at [200, 248] on span "Stock" at bounding box center [132, 248] width 151 height 15
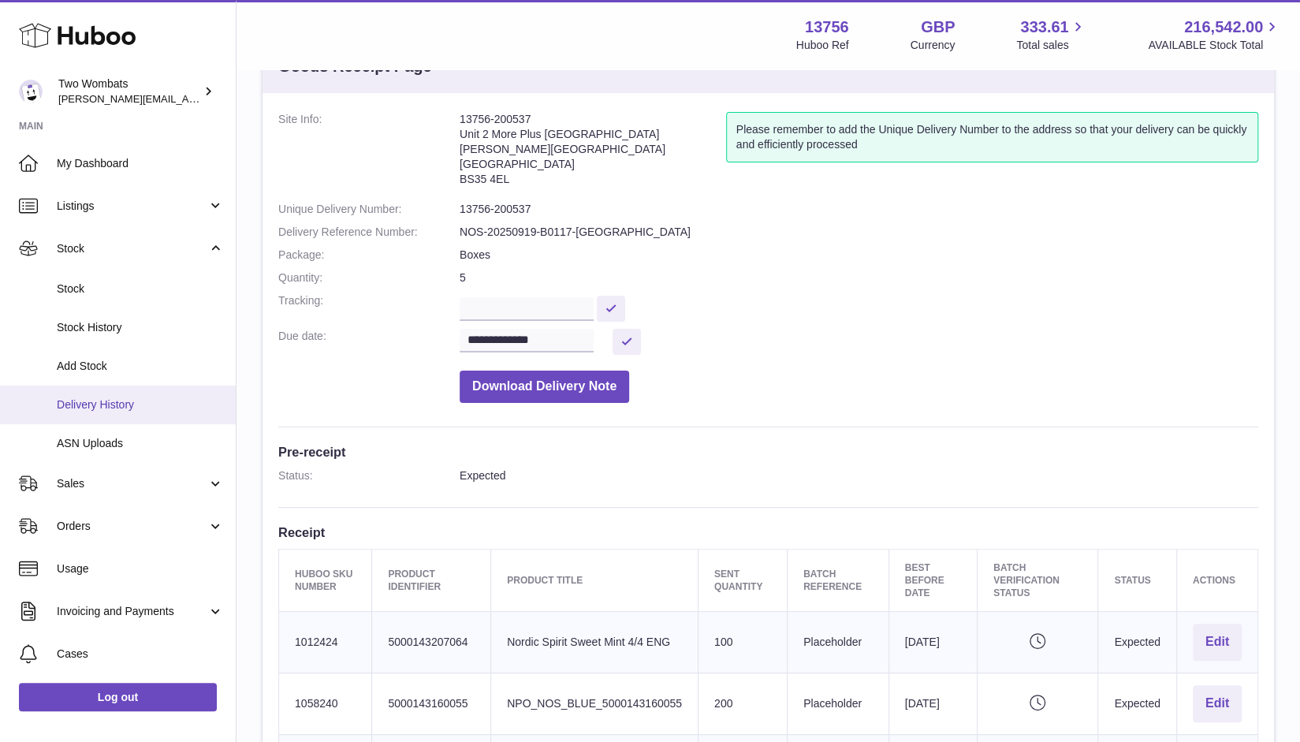
click at [130, 409] on span "Delivery History" at bounding box center [140, 404] width 167 height 15
